Goal: Find specific page/section: Find specific page/section

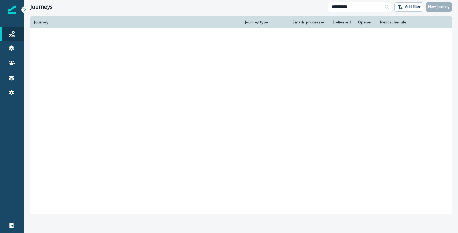
type input "**********"
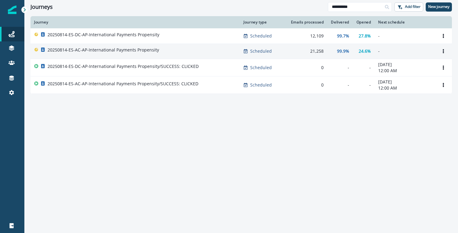
click at [120, 50] on p "20250814-ES-AC-AP-International Payments Propensity" at bounding box center [104, 50] width 112 height 6
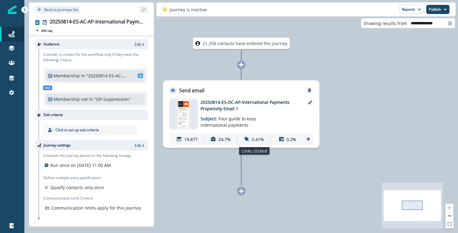
click at [257, 141] on p "5.41%" at bounding box center [258, 139] width 12 height 6
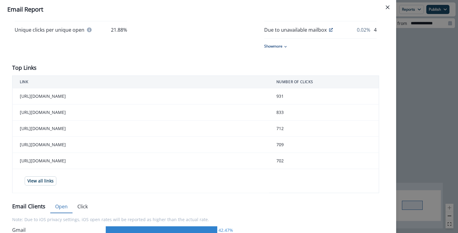
scroll to position [192, 0]
click at [81, 137] on td "[URL][DOMAIN_NAME]" at bounding box center [141, 128] width 257 height 16
copy td "[URL][DOMAIN_NAME]"
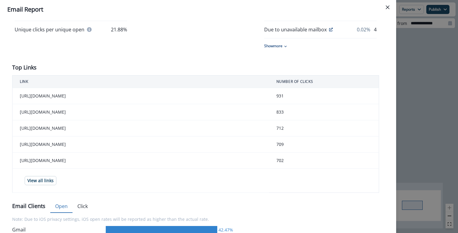
click at [290, 137] on td "712" at bounding box center [324, 128] width 110 height 16
